Goal: Task Accomplishment & Management: Manage account settings

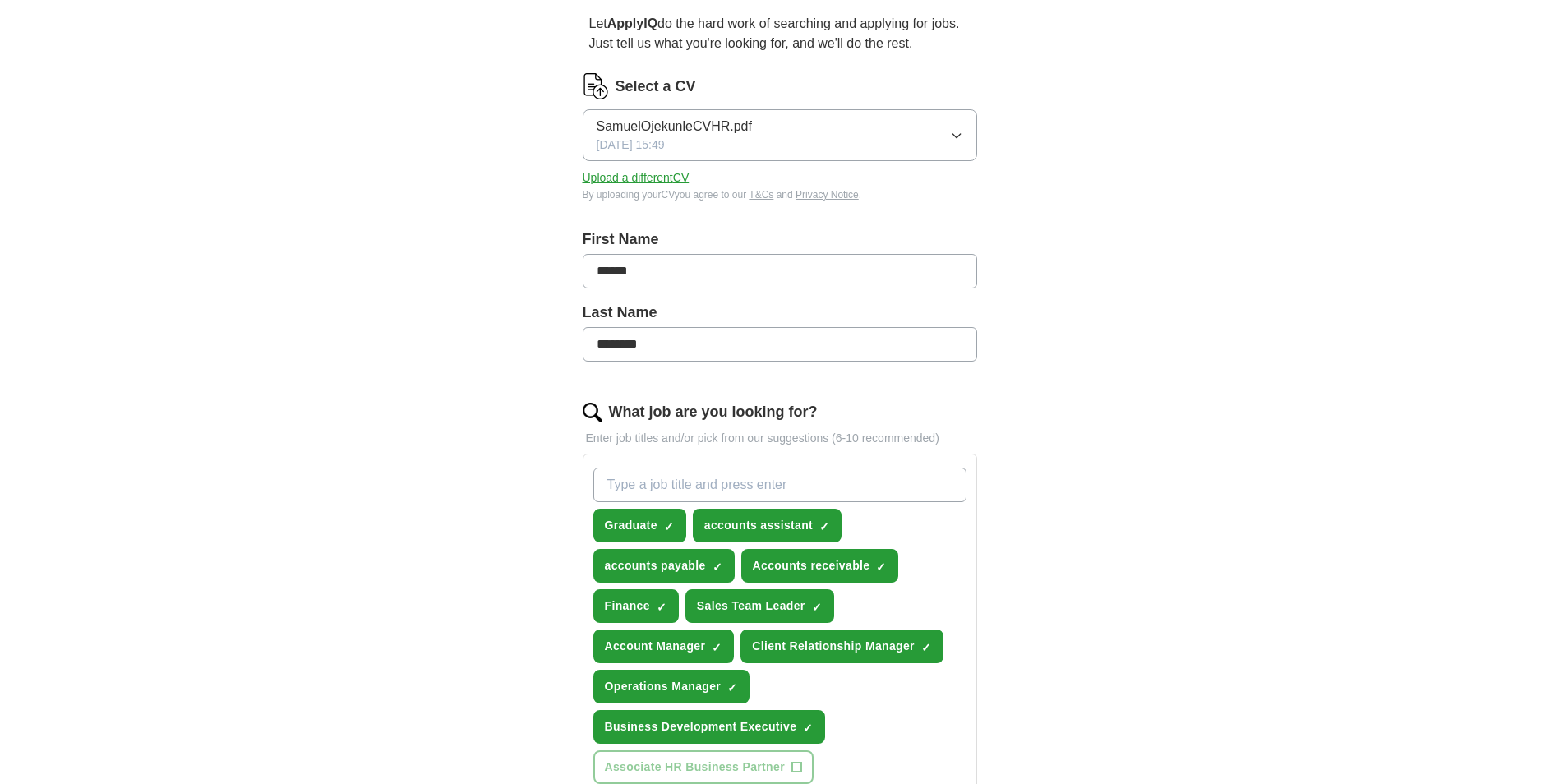
scroll to position [246, 0]
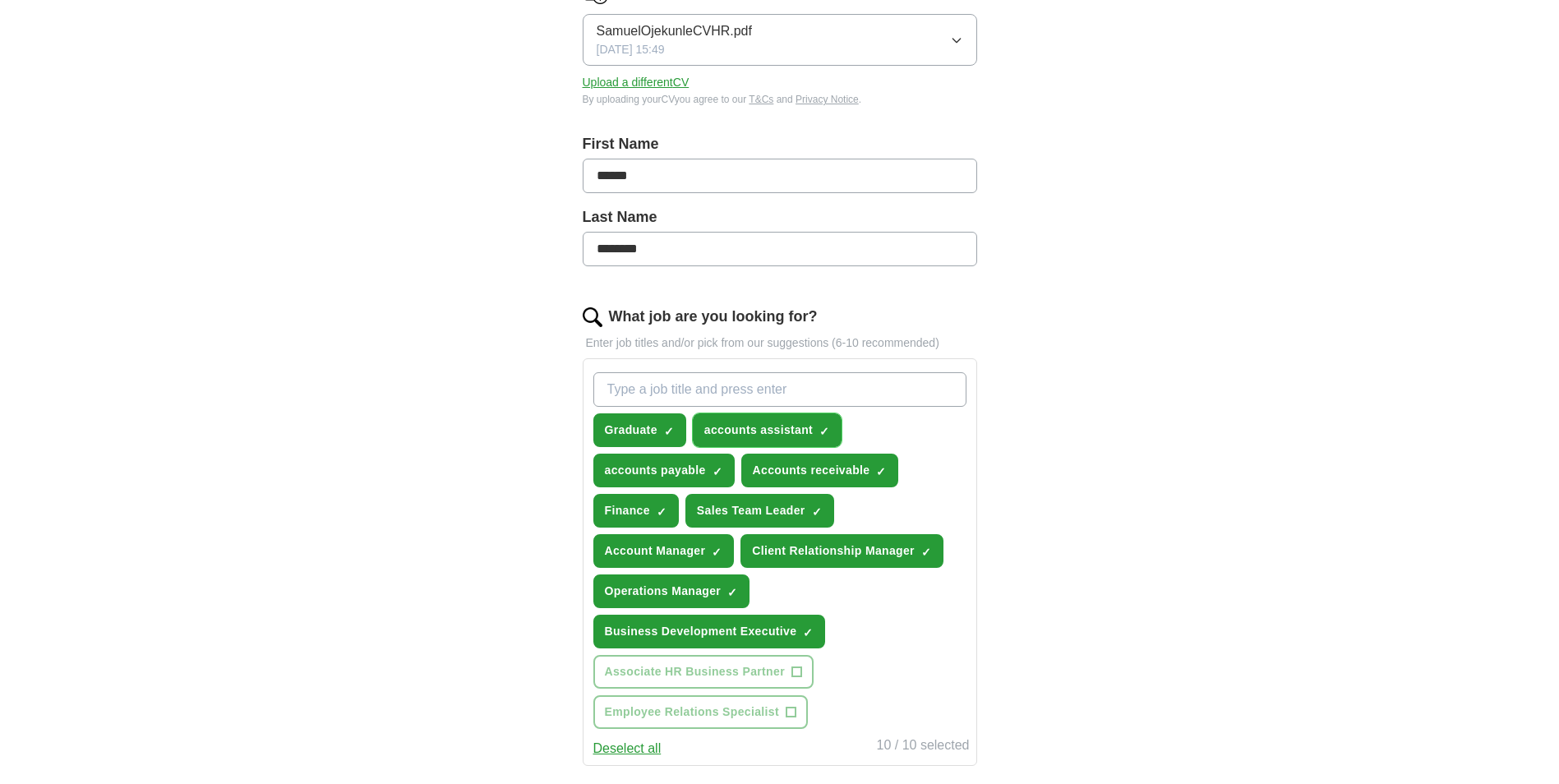
click at [0, 0] on span "×" at bounding box center [0, 0] width 0 height 0
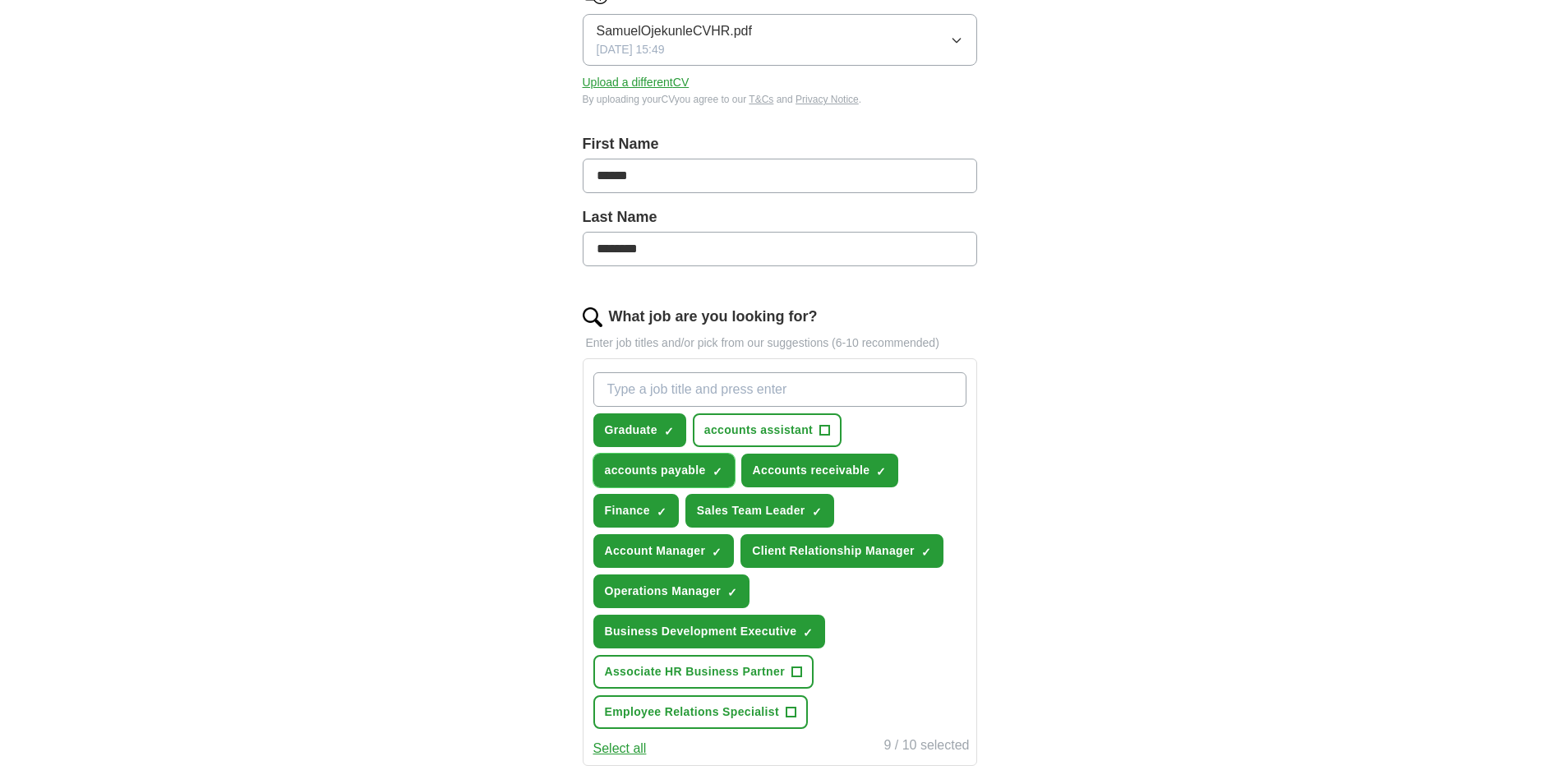
click at [0, 0] on span "×" at bounding box center [0, 0] width 0 height 0
click at [719, 466] on span "+" at bounding box center [717, 470] width 10 height 13
click at [0, 0] on span "×" at bounding box center [0, 0] width 0 height 0
click at [823, 506] on button "Sales Team Leader ✓ ×" at bounding box center [759, 511] width 149 height 34
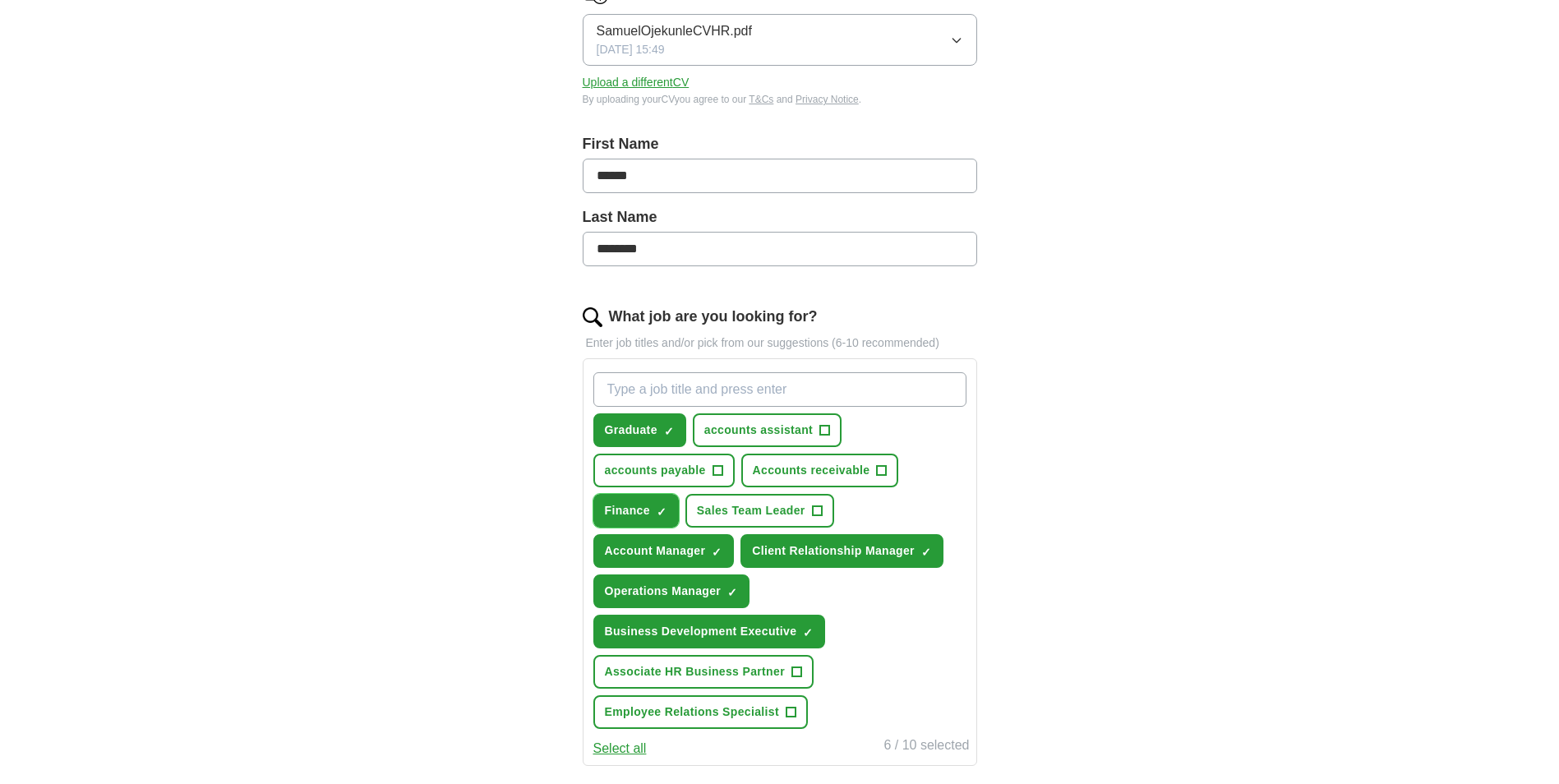
click at [668, 508] on button "Finance ✓ ×" at bounding box center [636, 511] width 85 height 34
click at [723, 549] on button "Account Manager ✓ ×" at bounding box center [663, 551] width 141 height 34
click at [0, 0] on span "×" at bounding box center [0, 0] width 0 height 0
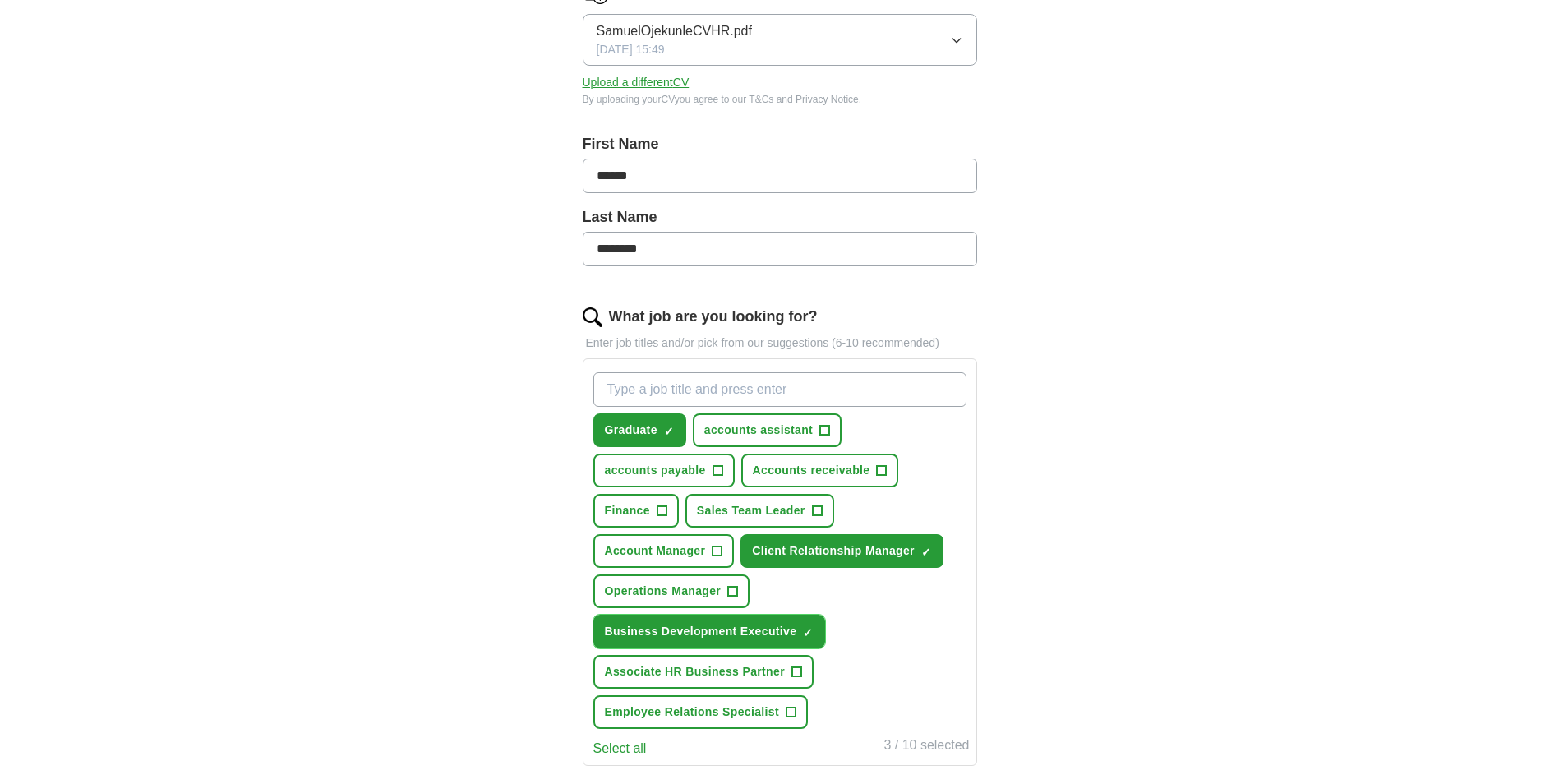
click at [0, 0] on span "×" at bounding box center [0, 0] width 0 height 0
click at [711, 394] on input "What job are you looking for?" at bounding box center [780, 389] width 374 height 35
click at [701, 374] on input "h" at bounding box center [780, 389] width 374 height 35
type input "hr"
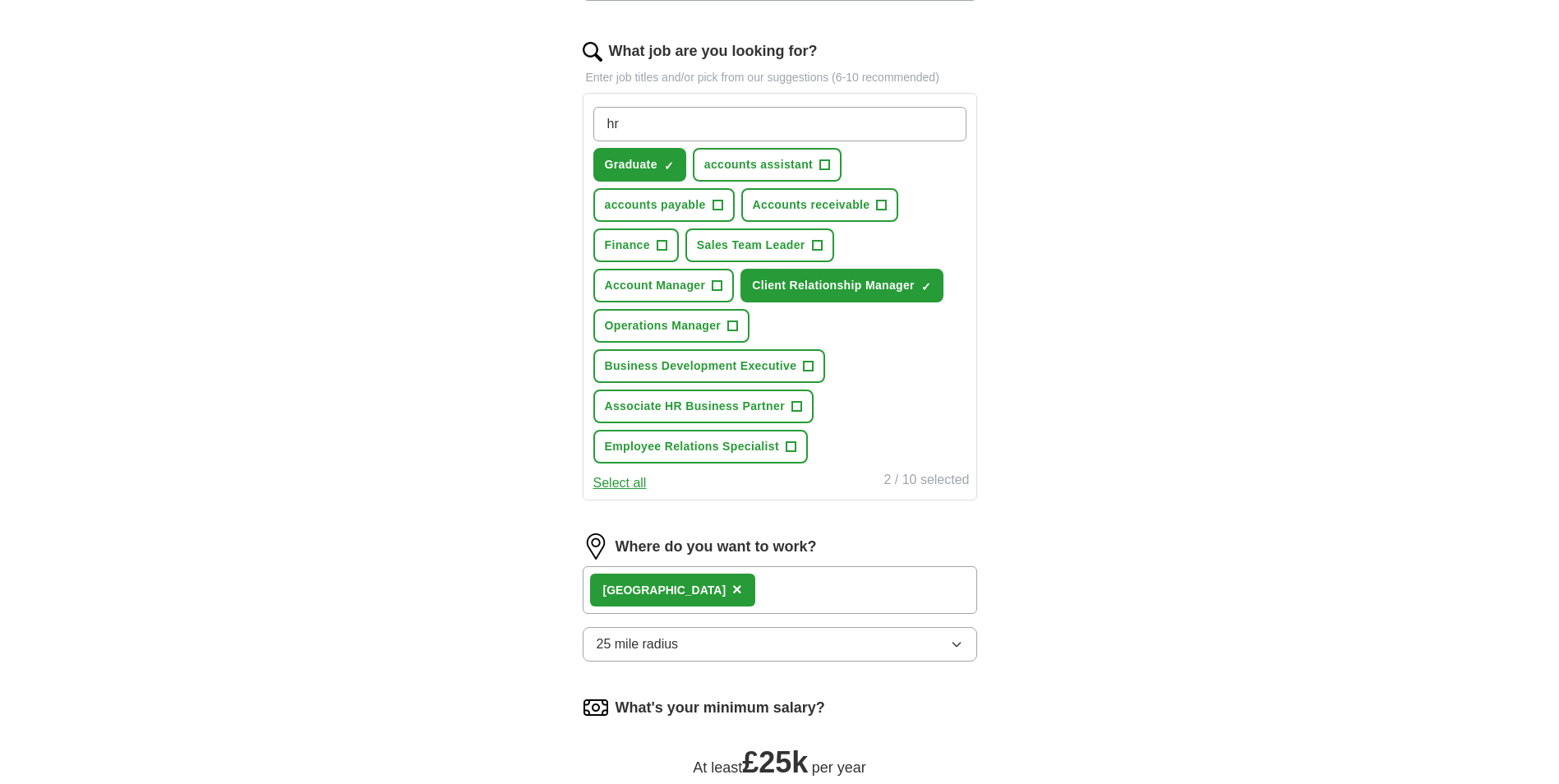
scroll to position [493, 0]
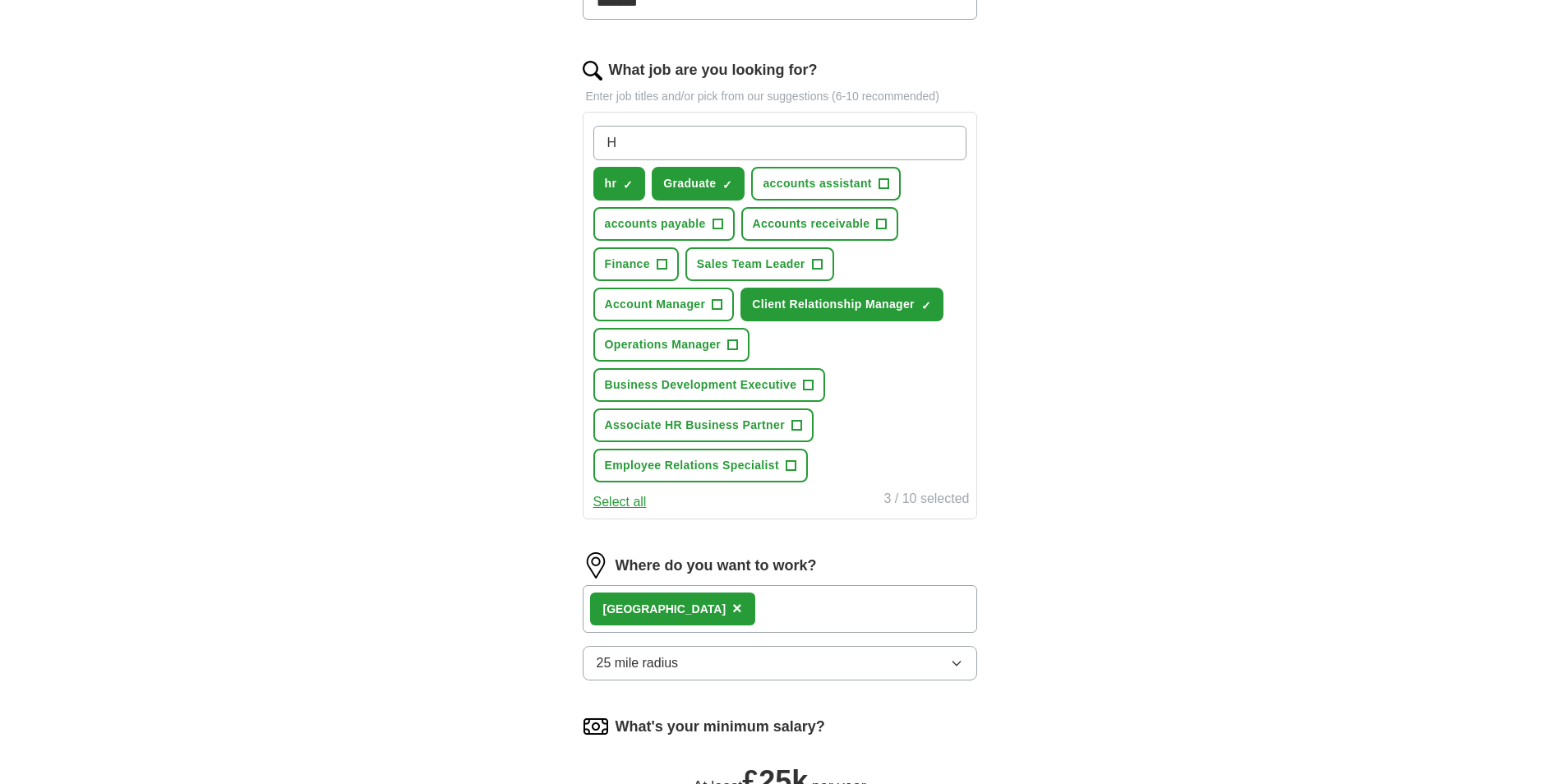
type input "HR"
click at [0, 0] on span "×" at bounding box center [0, 0] width 0 height 0
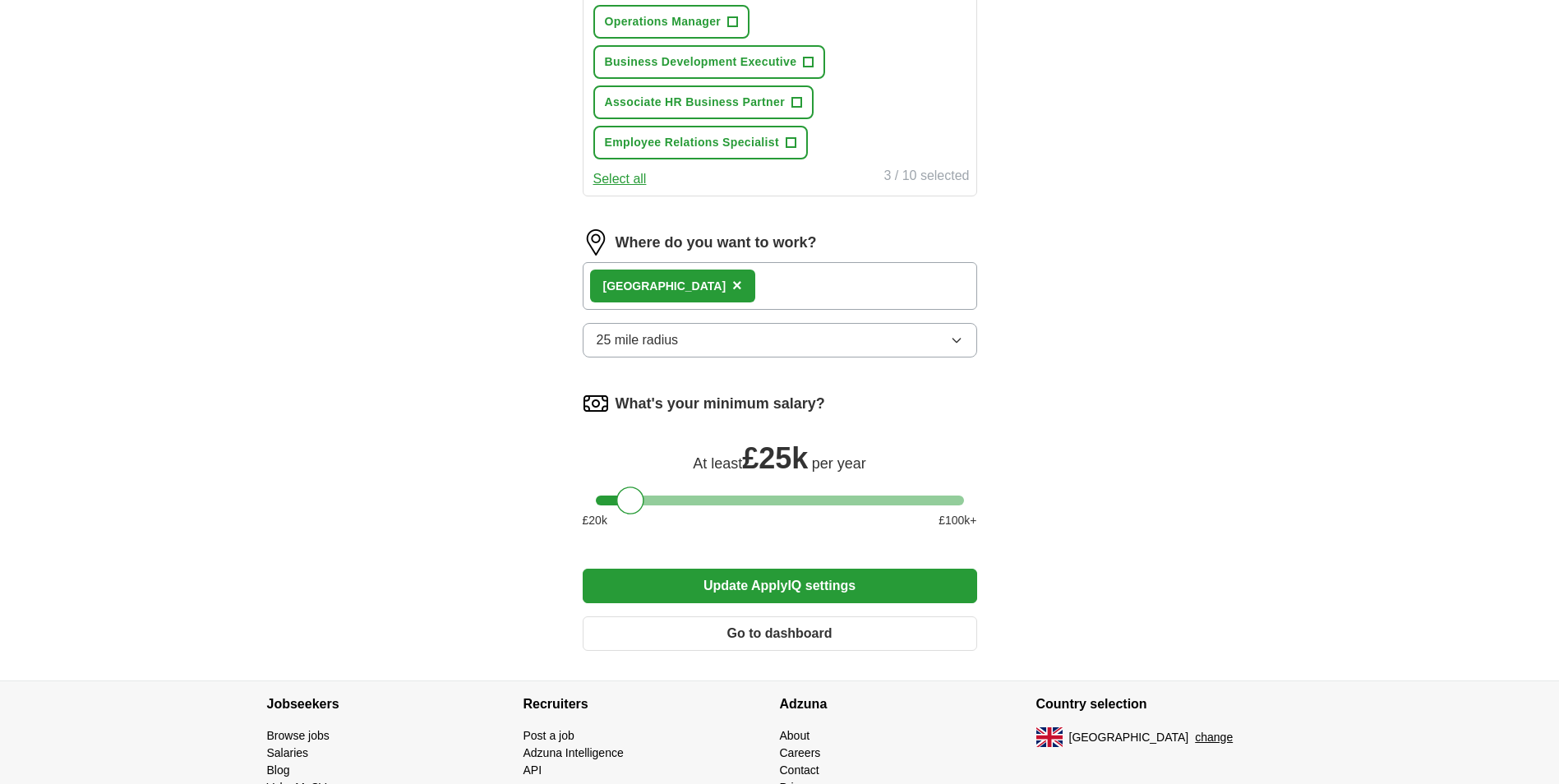
scroll to position [821, 0]
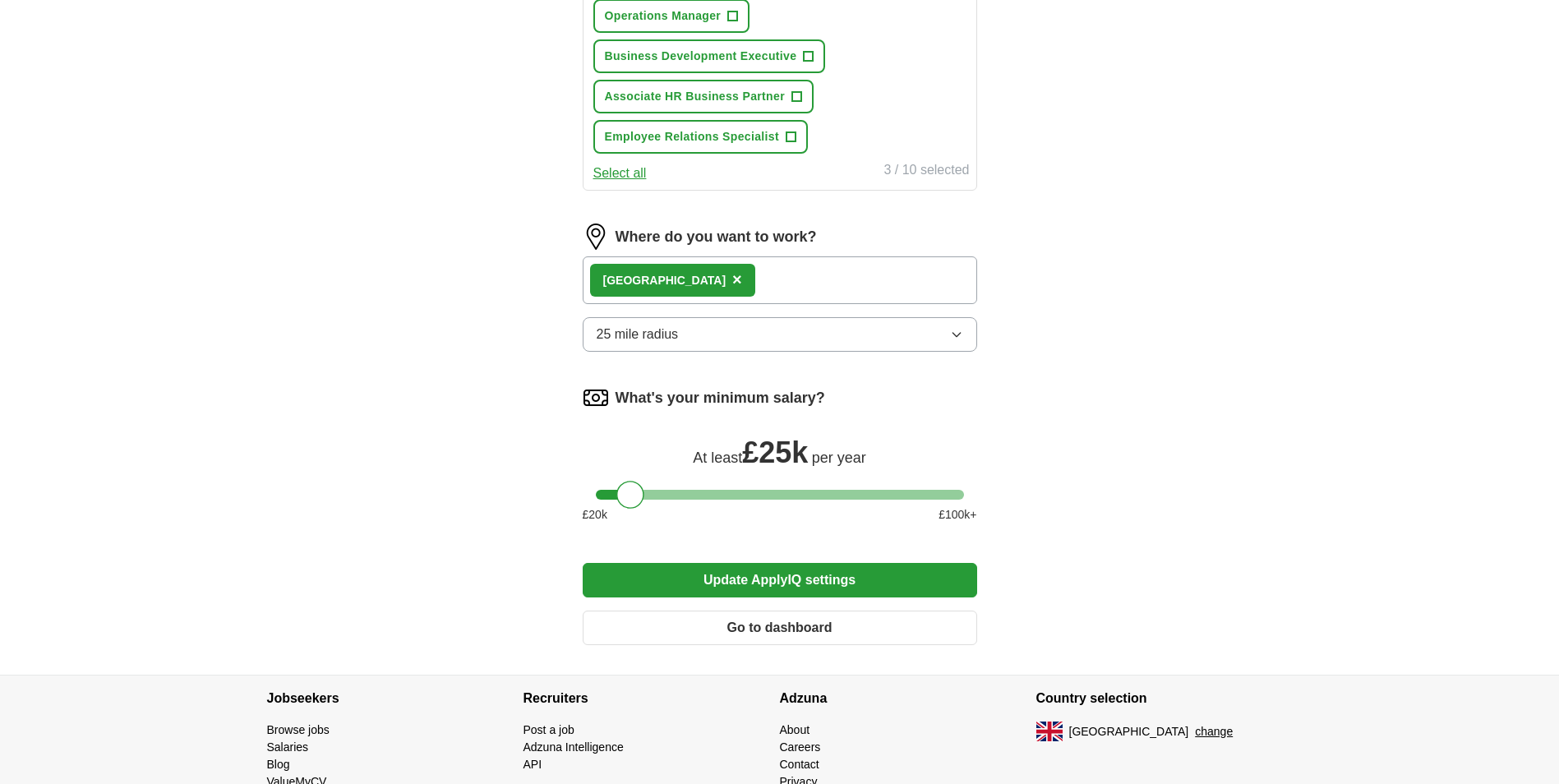
click at [850, 580] on button "Update ApplyIQ settings" at bounding box center [780, 580] width 395 height 35
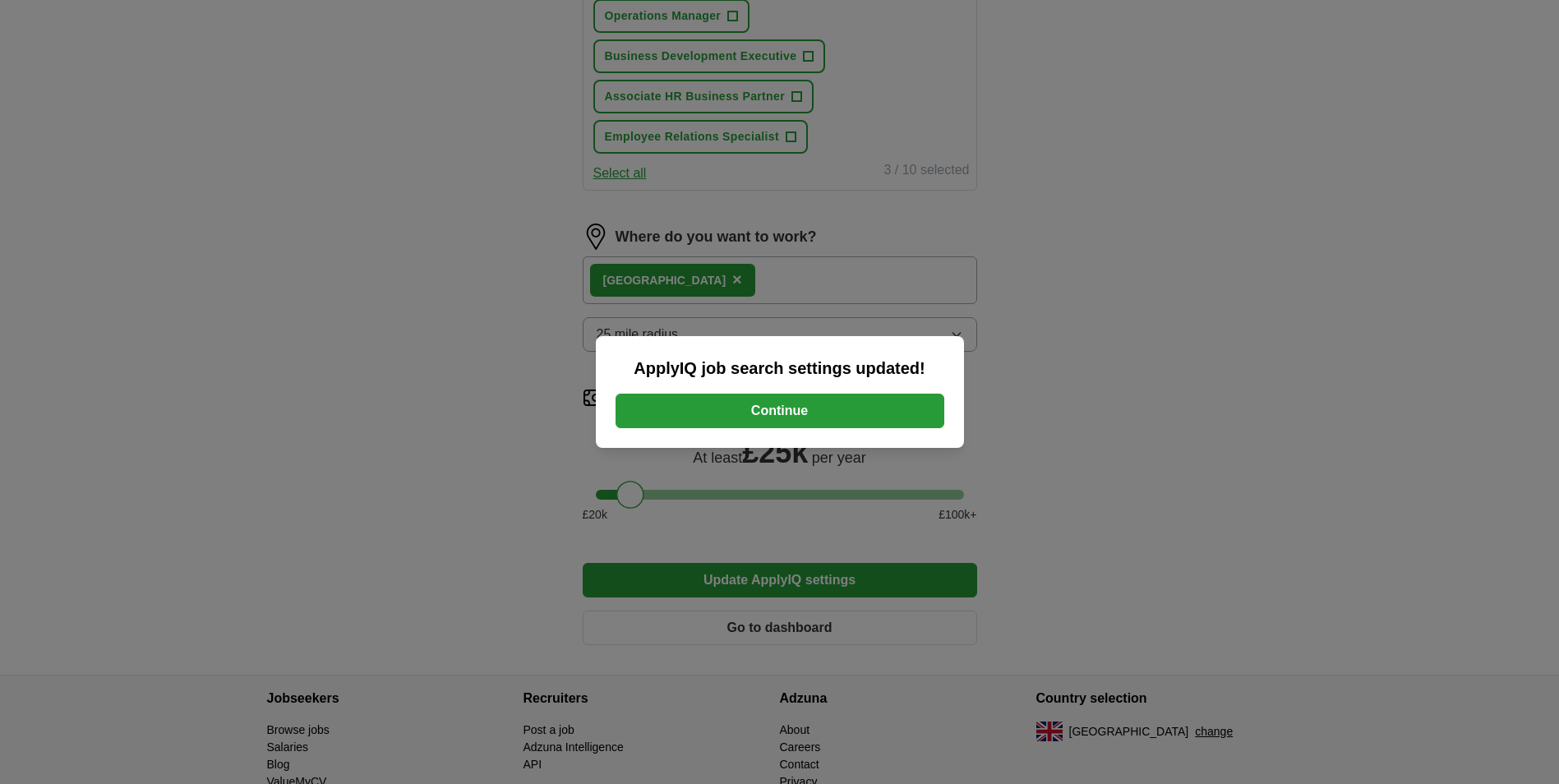
click at [787, 401] on button "Continue" at bounding box center [780, 411] width 329 height 35
